Goal: Navigation & Orientation: Find specific page/section

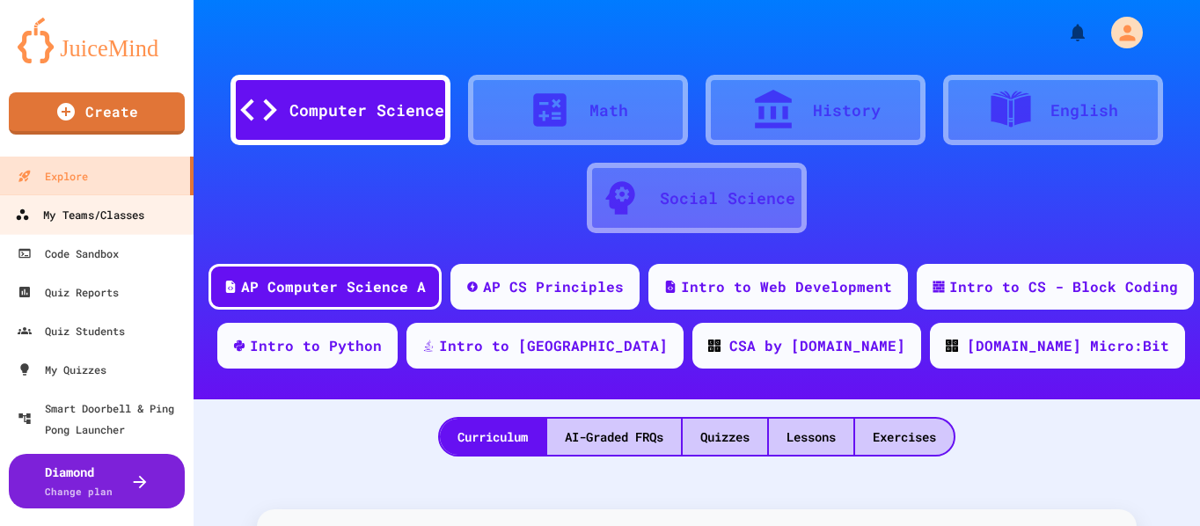
click at [77, 217] on div "My Teams/Classes" at bounding box center [79, 215] width 129 height 22
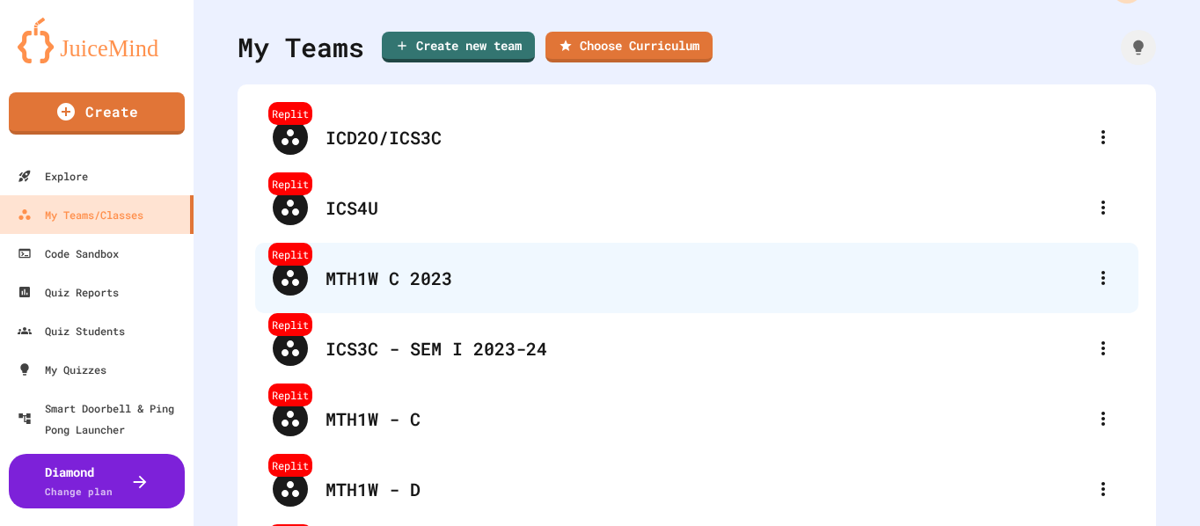
scroll to position [88, 0]
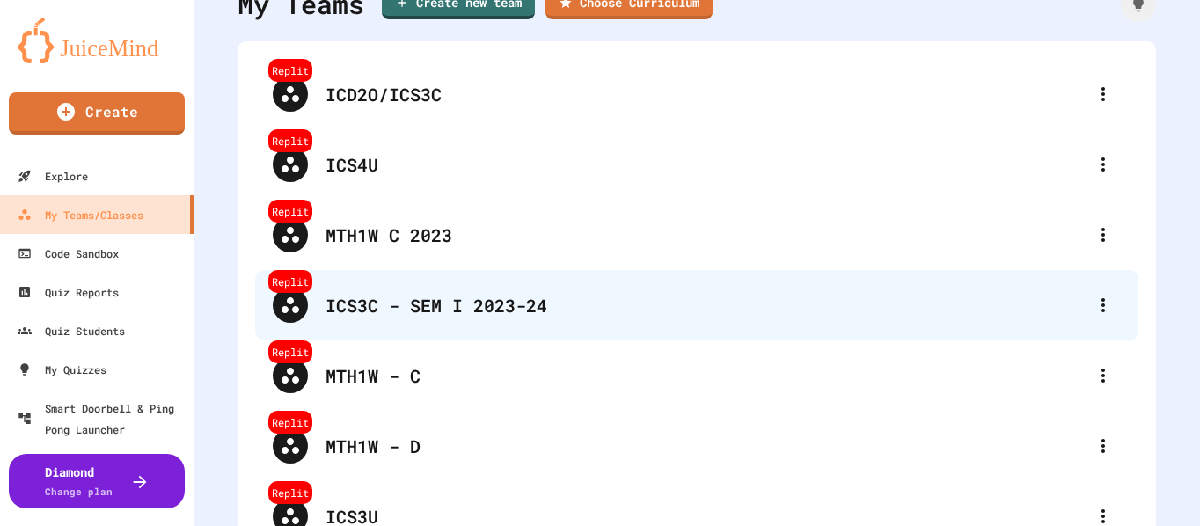
click at [351, 309] on div "ICS3C - SEM I 2023-24" at bounding box center [705, 305] width 760 height 26
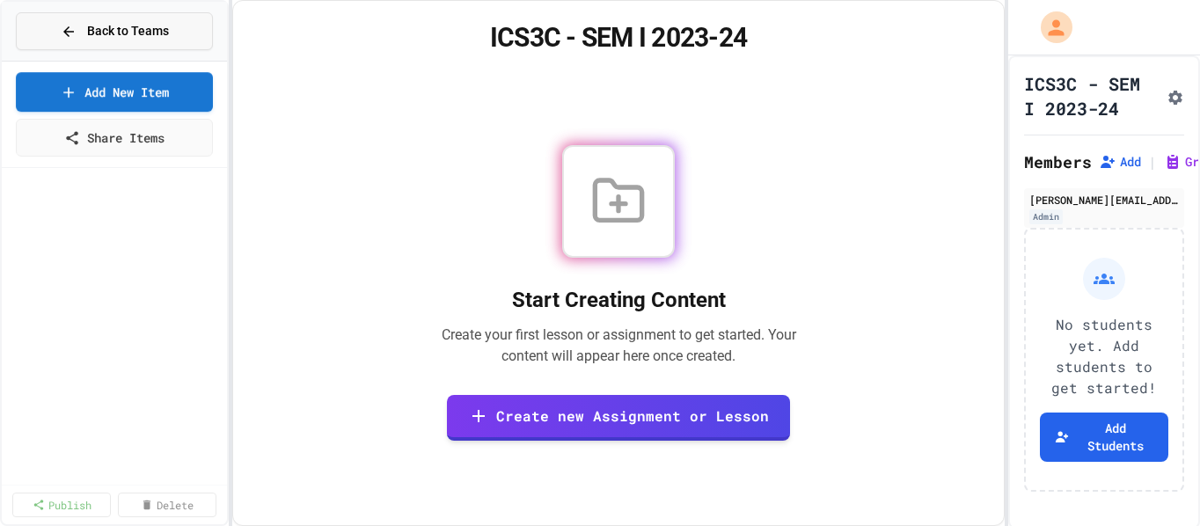
click at [69, 26] on icon at bounding box center [68, 31] width 11 height 11
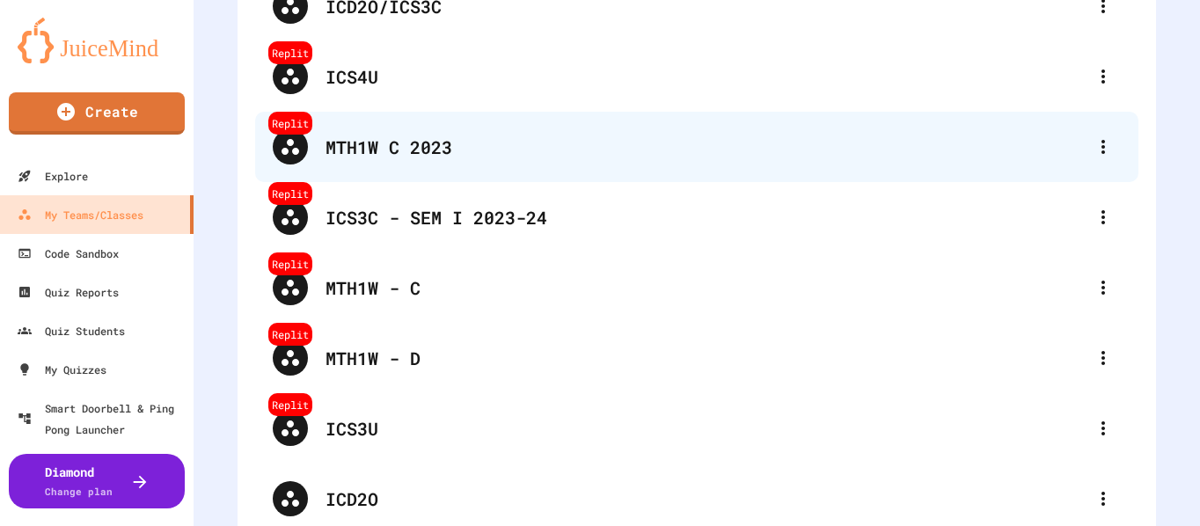
scroll to position [264, 0]
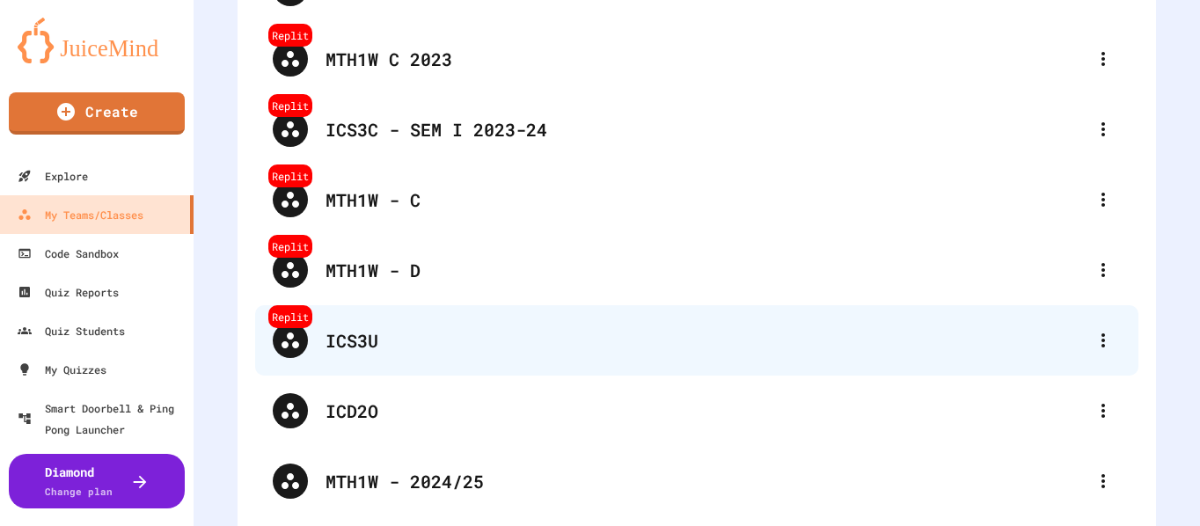
click at [358, 334] on div "ICS3U" at bounding box center [705, 340] width 760 height 26
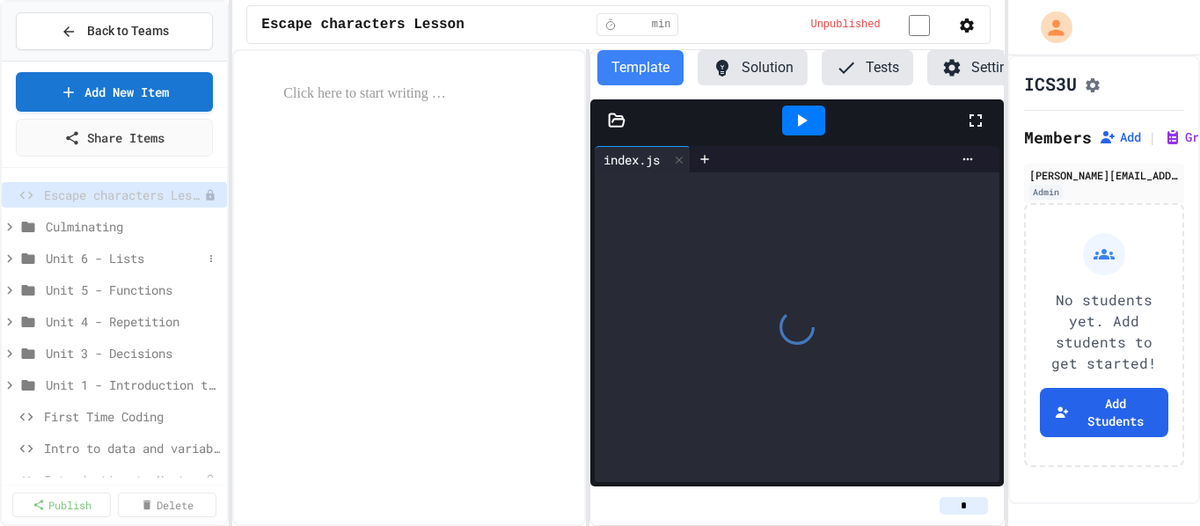
click at [91, 256] on span "Unit 6 - Lists" at bounding box center [124, 258] width 157 height 18
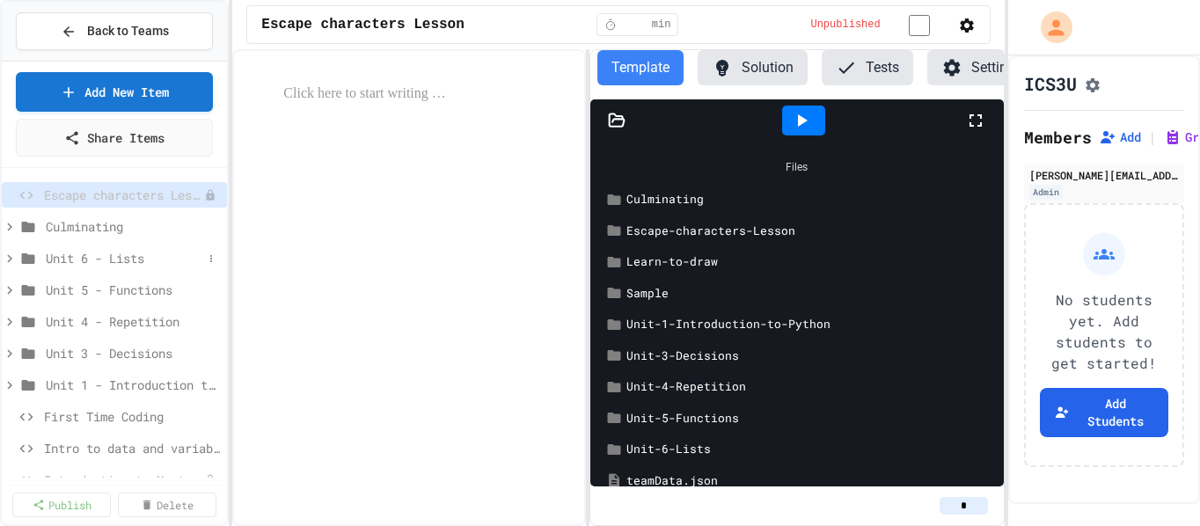
click at [83, 255] on span "Unit 6 - Lists" at bounding box center [124, 258] width 157 height 18
click at [102, 34] on span "Back to Teams" at bounding box center [128, 31] width 82 height 18
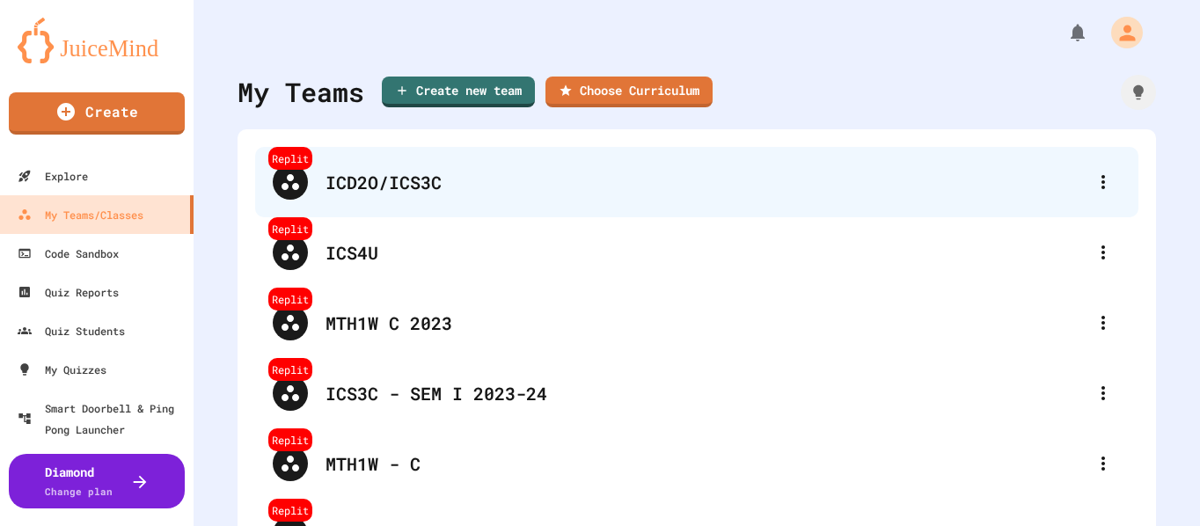
click at [372, 200] on div "Replit ICD2O/ICS3C" at bounding box center [696, 182] width 883 height 70
